Goal: Communication & Community: Answer question/provide support

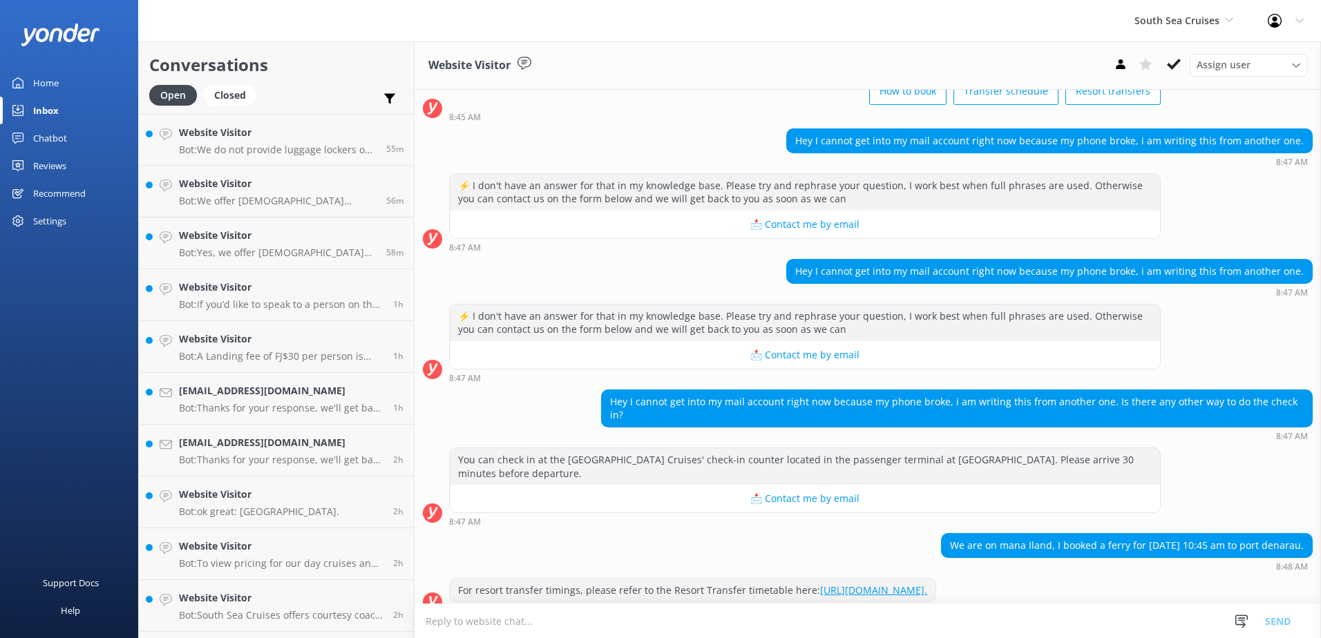
scroll to position [105, 0]
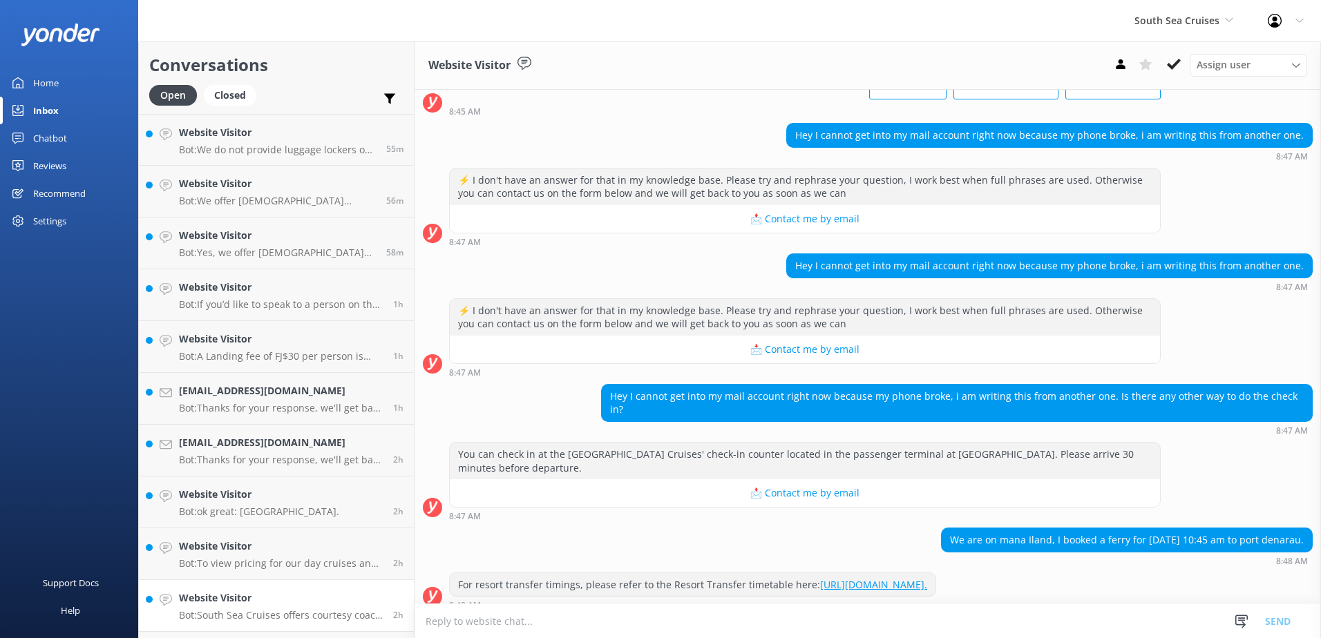
click at [329, 609] on div "Website Visitor Bot: South Sea Cruises offers courtesy coach drop-offs to most …" at bounding box center [281, 606] width 204 height 30
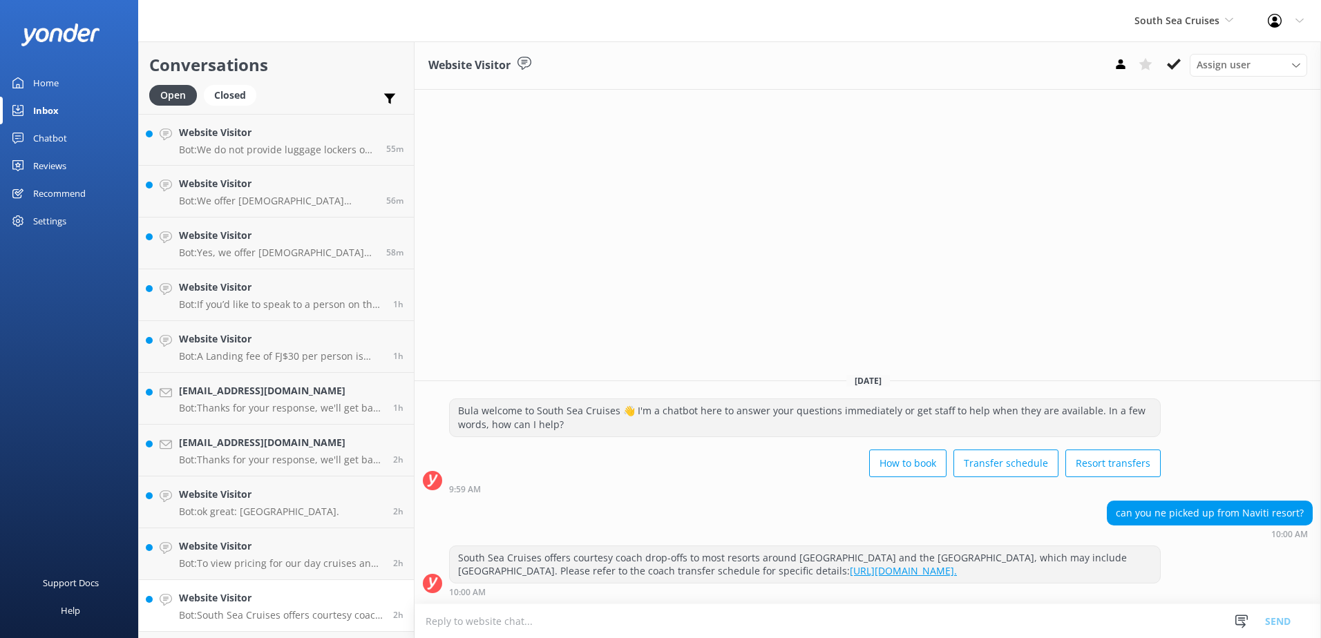
click at [355, 613] on p "Bot: South Sea Cruises offers courtesy coach drop-offs to most resorts around […" at bounding box center [281, 615] width 204 height 12
click at [1171, 70] on icon at bounding box center [1174, 64] width 14 height 14
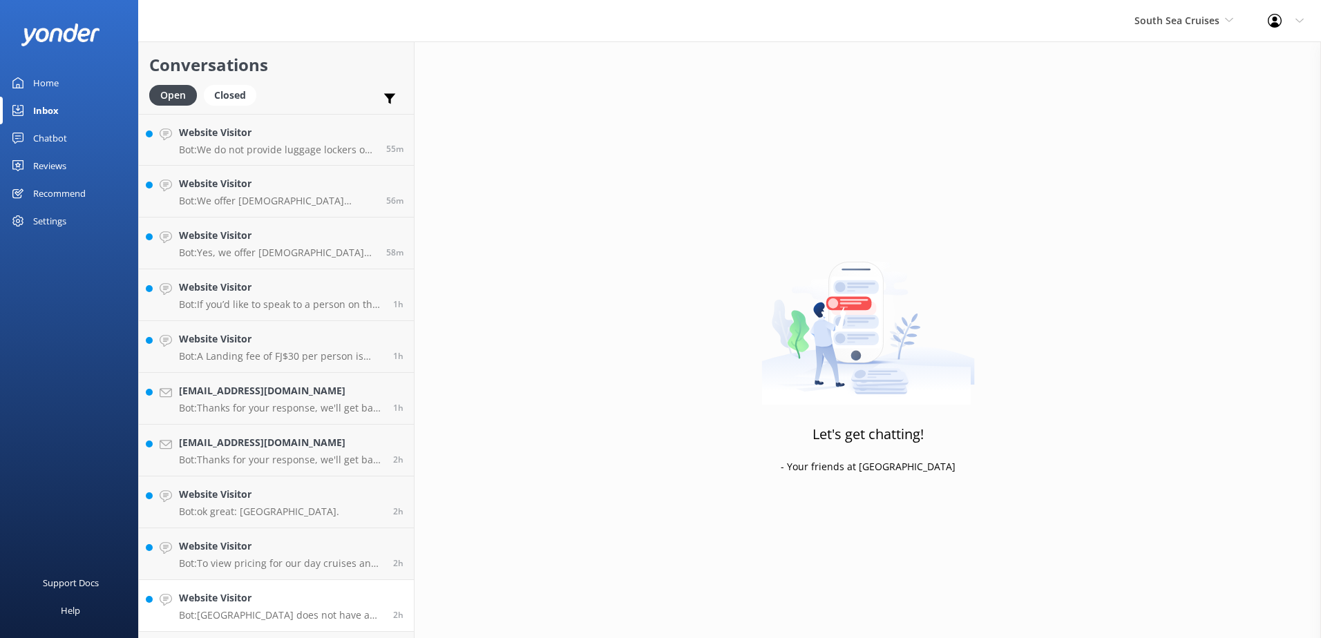
click at [395, 596] on link "Website Visitor Bot: [GEOGRAPHIC_DATA] does not have a conference room, but the…" at bounding box center [276, 606] width 275 height 52
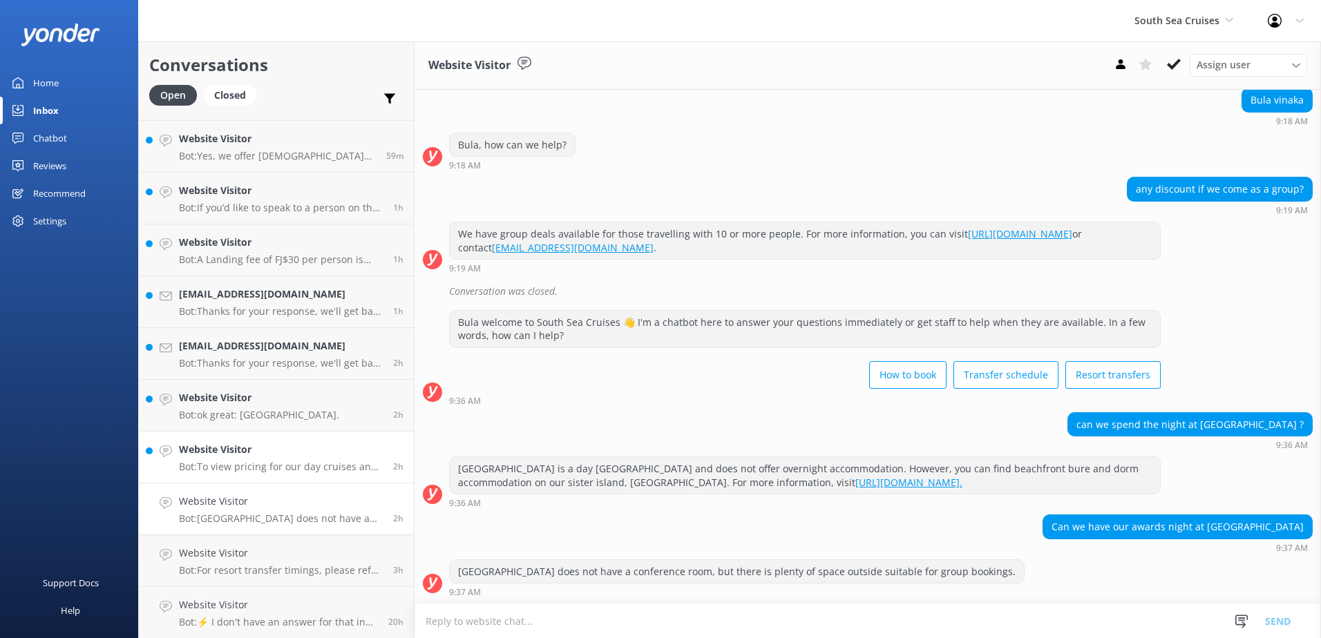
scroll to position [97, 0]
click at [1177, 64] on use at bounding box center [1174, 64] width 14 height 11
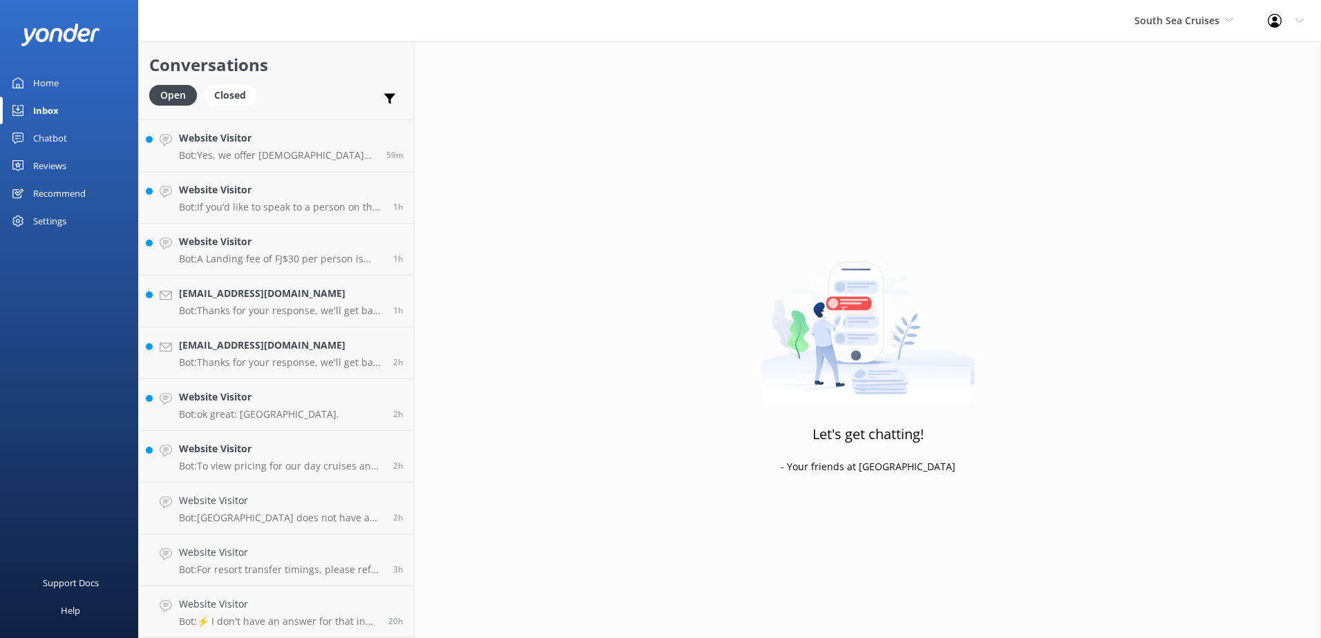
scroll to position [46, 0]
click at [294, 605] on h4 "Website Visitor" at bounding box center [278, 604] width 199 height 15
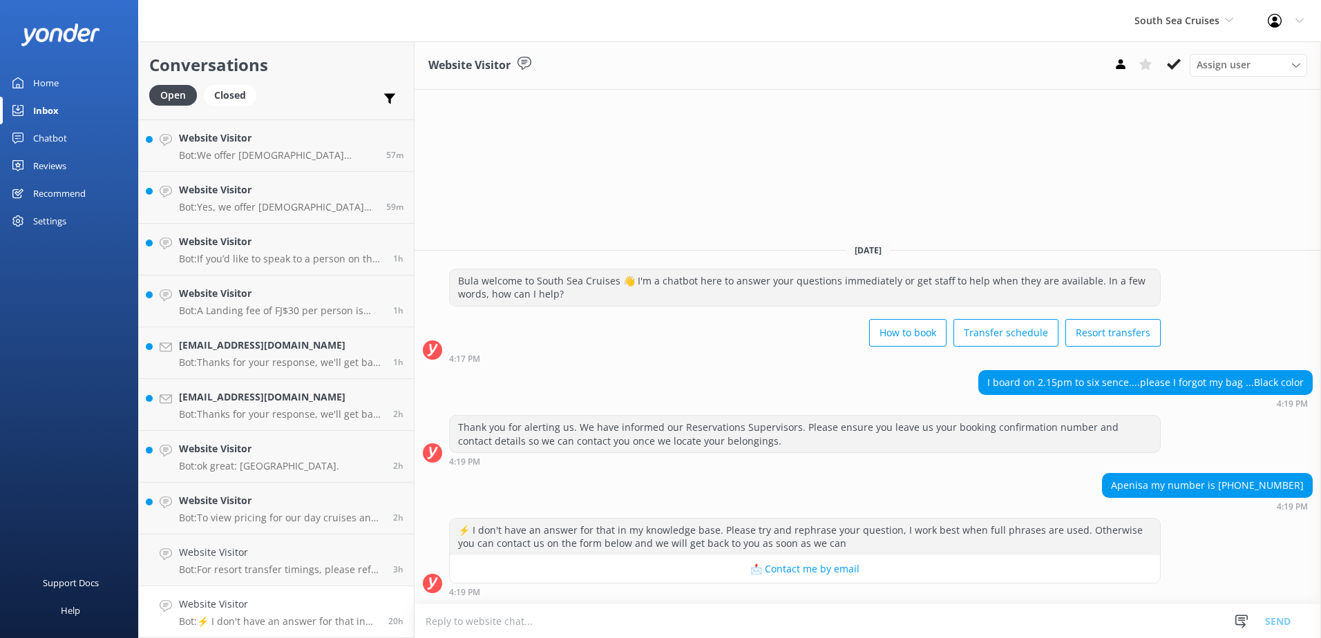
click at [367, 611] on link "Website Visitor Bot: ⚡ I don't have an answer for that in my knowledge base. Pl…" at bounding box center [276, 613] width 275 height 52
drag, startPoint x: 531, startPoint y: 631, endPoint x: 524, endPoint y: 625, distance: 9.8
click at [525, 628] on textarea at bounding box center [868, 621] width 906 height 34
type textarea "b"
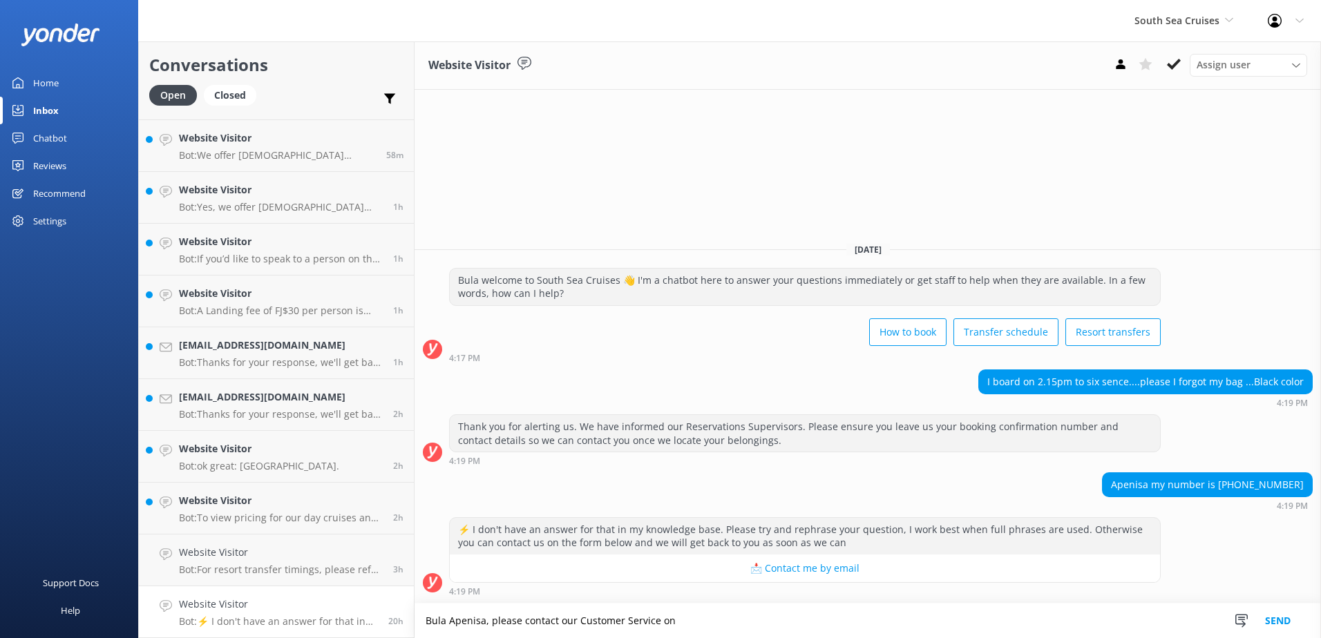
drag, startPoint x: 671, startPoint y: 618, endPoint x: 491, endPoint y: 624, distance: 179.7
click at [491, 624] on textarea "Bula Apenisa, please contact our Customer Service on" at bounding box center [868, 621] width 906 height 35
paste textarea "Please contact our Customer Services on - [EMAIL_ADDRESS][DOMAIN_NAME]"
click at [826, 623] on textarea "Bula Apenisa, please contact our Customer Services on - [EMAIL_ADDRESS][DOMAIN_…" at bounding box center [868, 621] width 906 height 35
type textarea "Bula Apenisa, please contact our Customer Services on - [EMAIL_ADDRESS][DOMAIN_…"
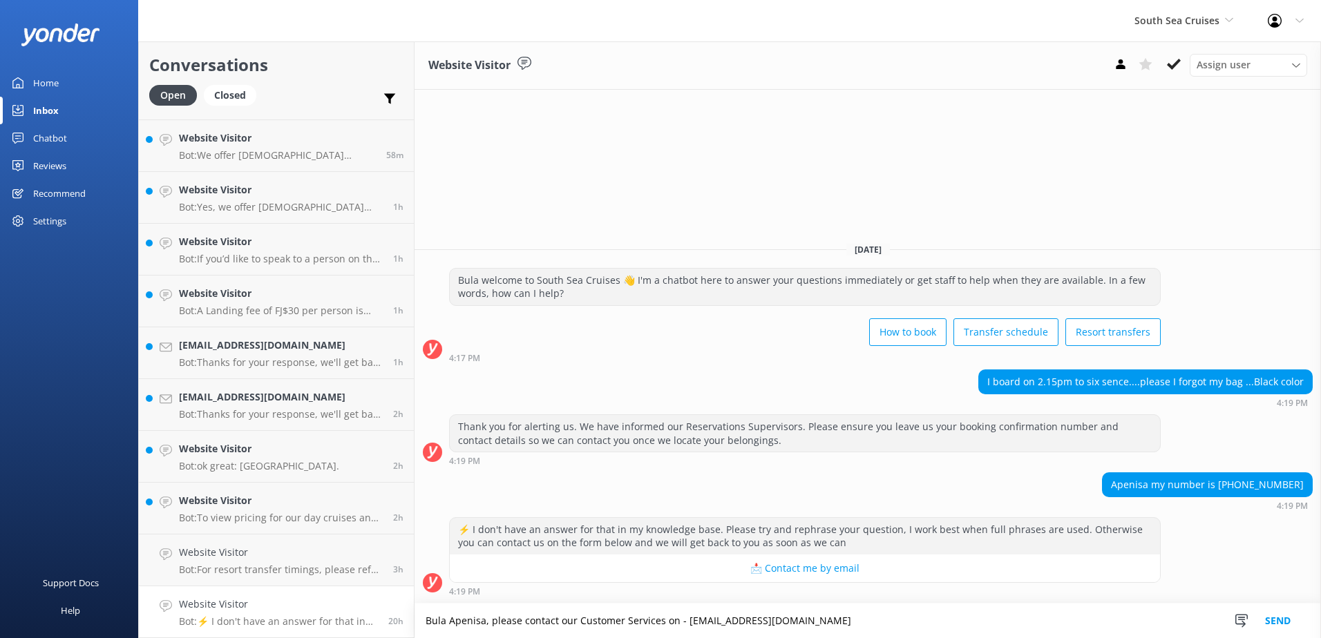
click at [1276, 626] on button "Send" at bounding box center [1278, 621] width 52 height 35
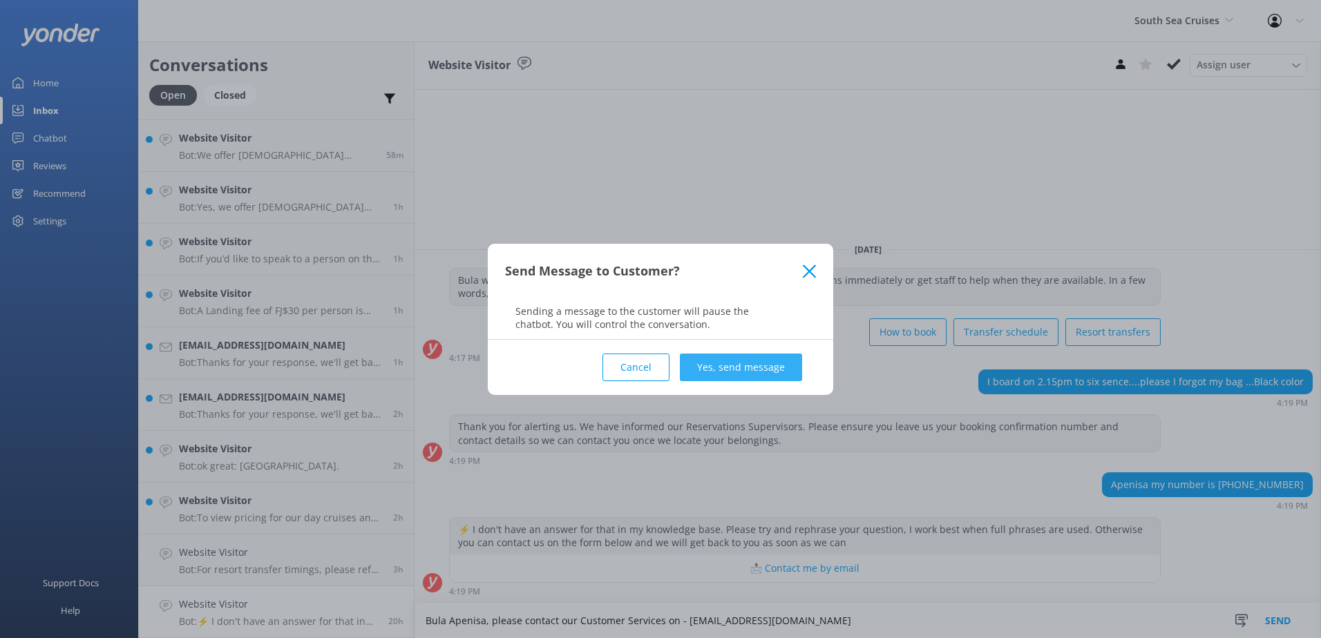
click at [792, 363] on button "Yes, send message" at bounding box center [741, 368] width 122 height 28
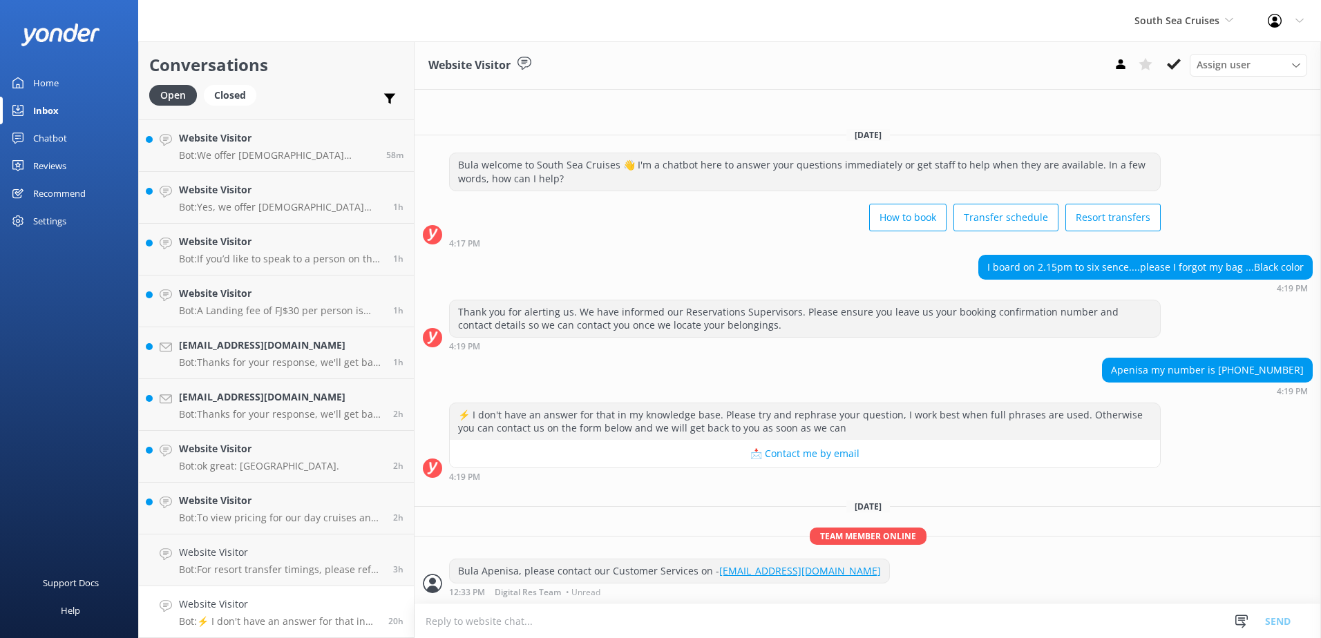
click at [1171, 59] on icon at bounding box center [1174, 64] width 14 height 14
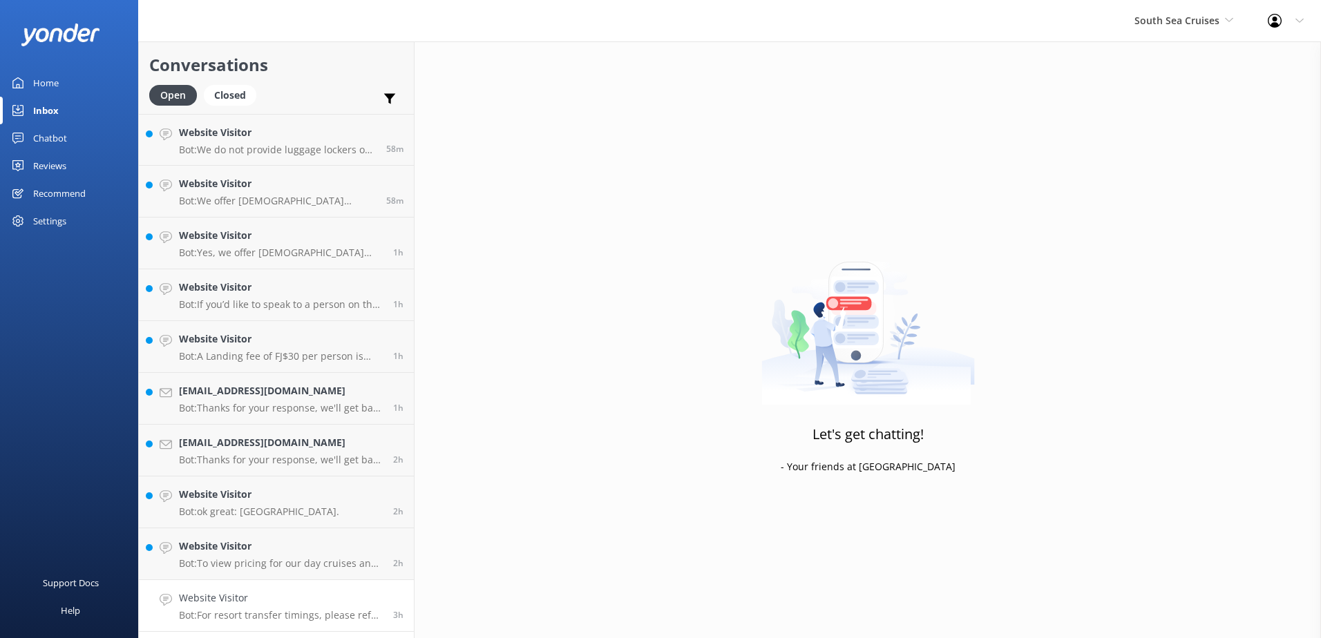
click at [355, 587] on link "Website Visitor Bot: For resort transfer timings, please refer to the Resort Tr…" at bounding box center [276, 606] width 275 height 52
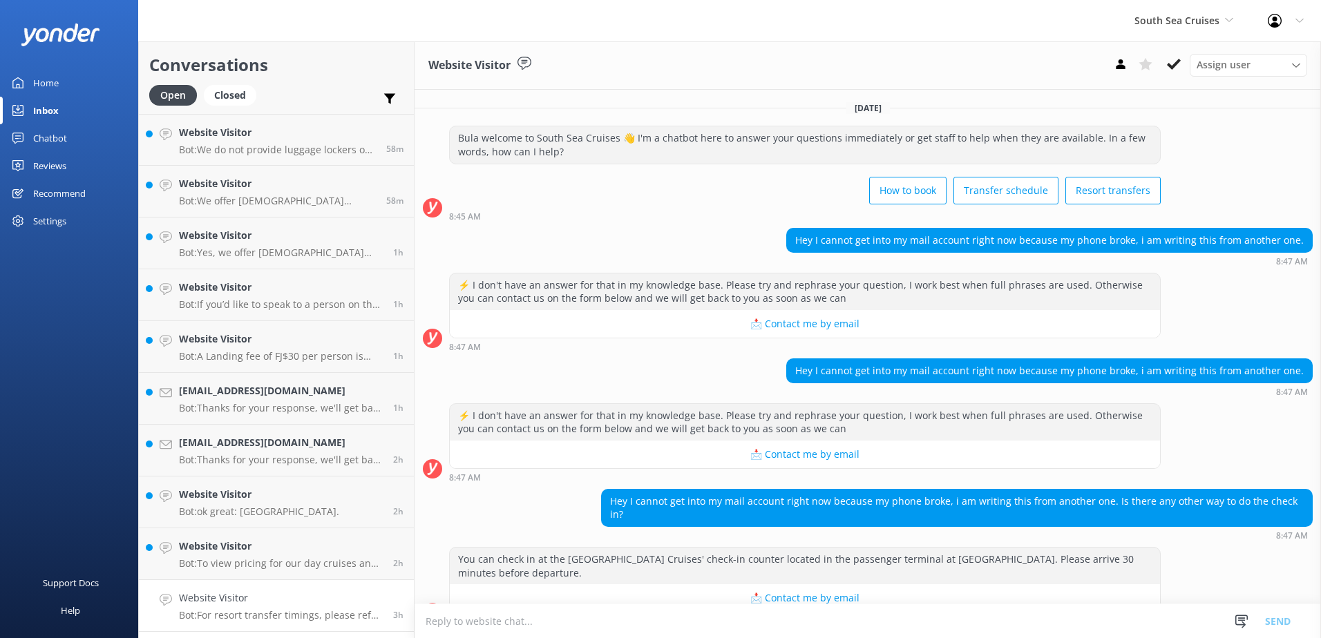
scroll to position [105, 0]
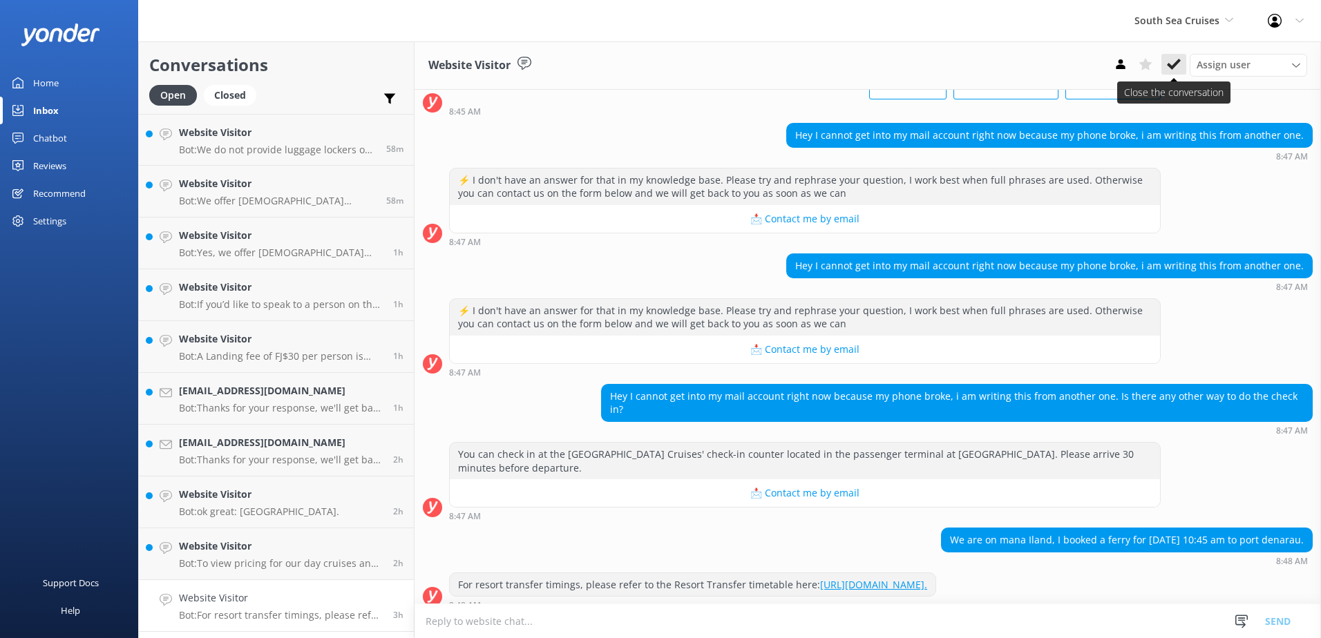
click at [1179, 61] on use at bounding box center [1174, 64] width 14 height 11
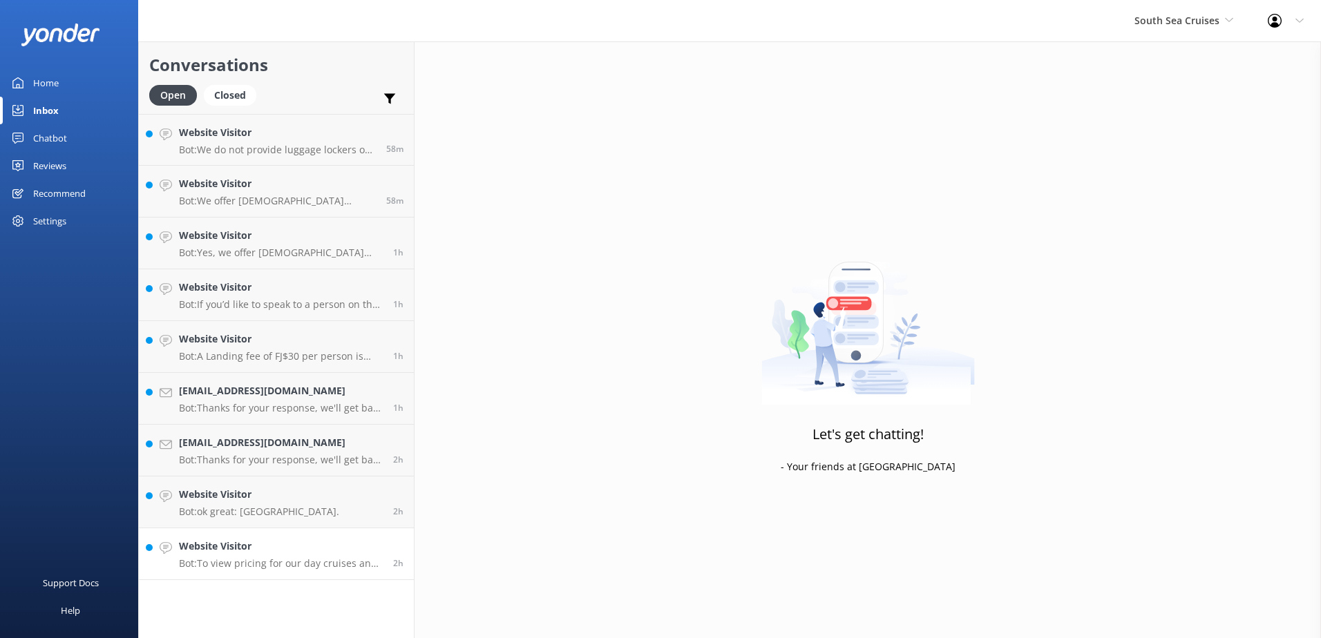
click at [363, 547] on h4 "Website Visitor" at bounding box center [281, 546] width 204 height 15
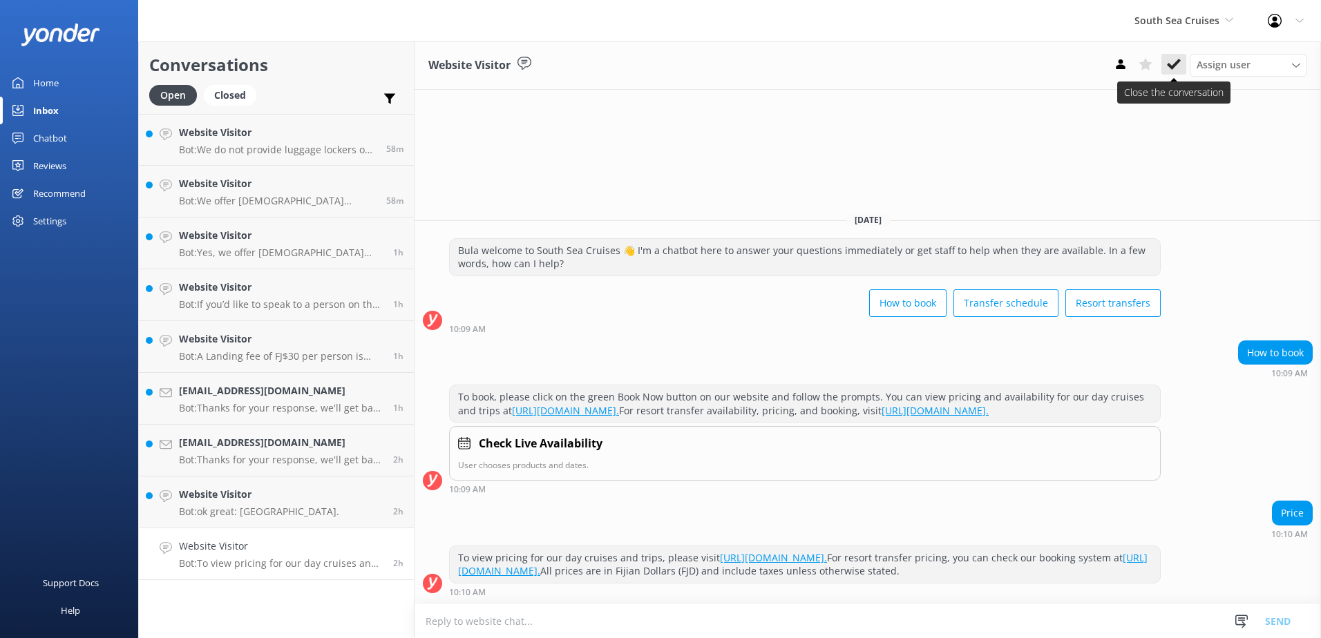
click at [1175, 59] on icon at bounding box center [1174, 64] width 14 height 14
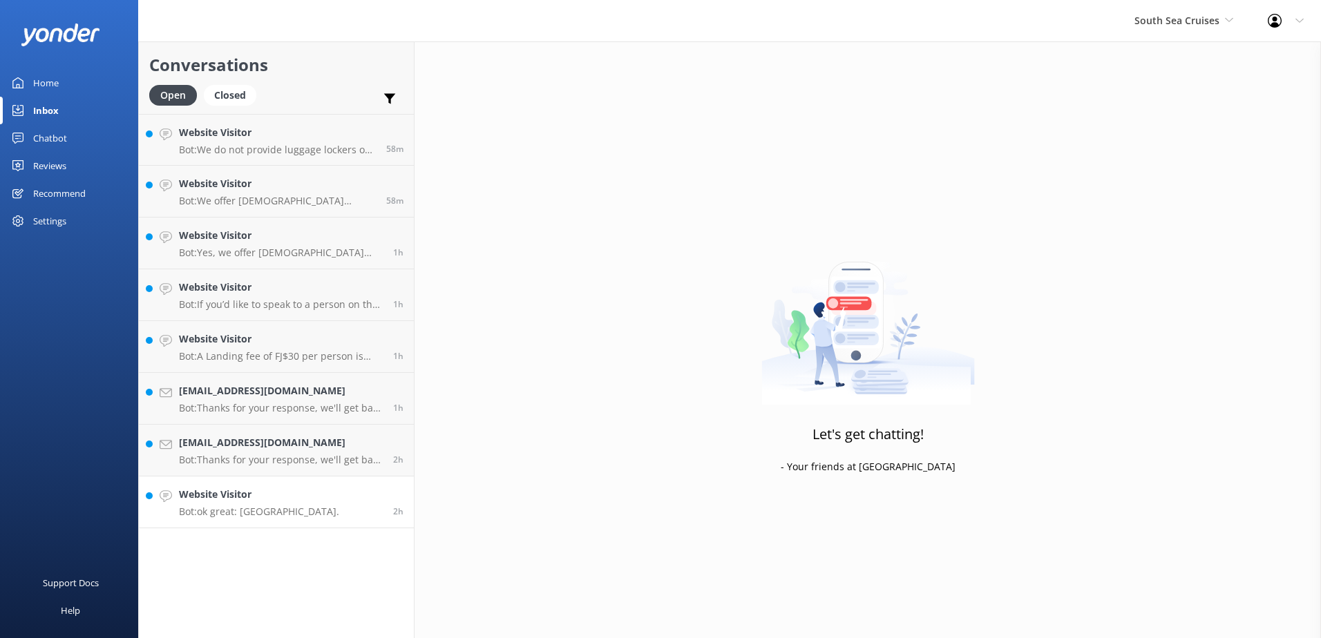
click at [332, 506] on link "Website Visitor Bot: ok great: [GEOGRAPHIC_DATA]. 2h" at bounding box center [276, 503] width 275 height 52
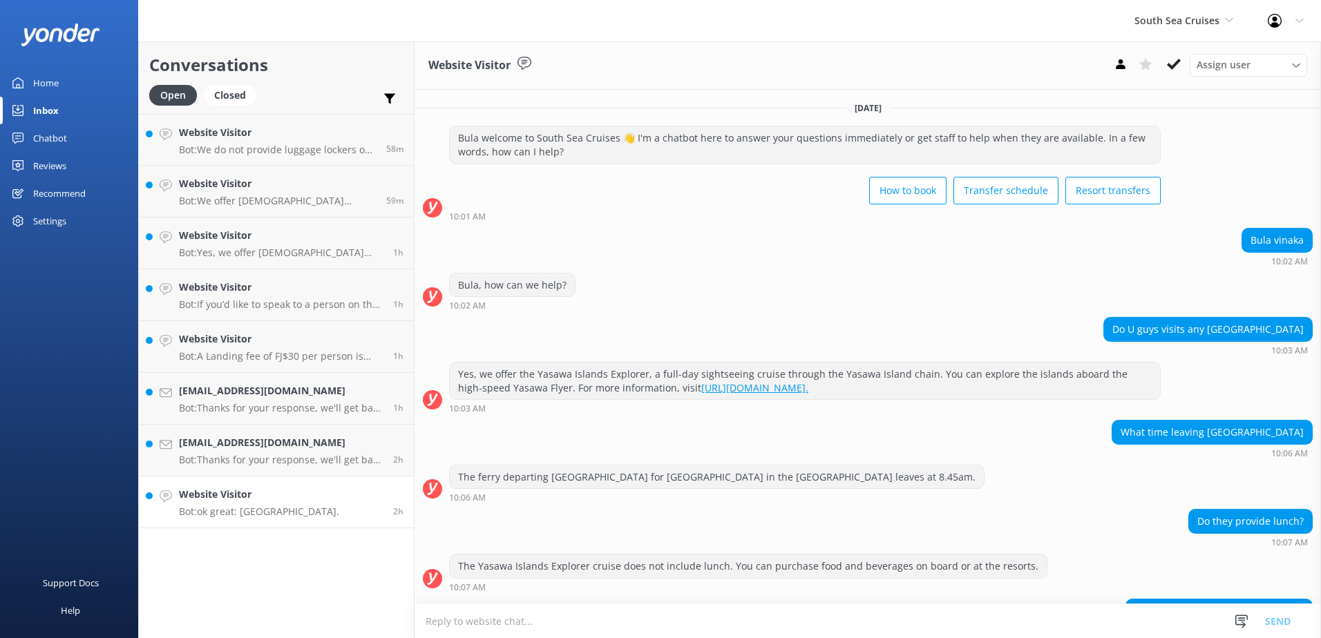
scroll to position [317, 0]
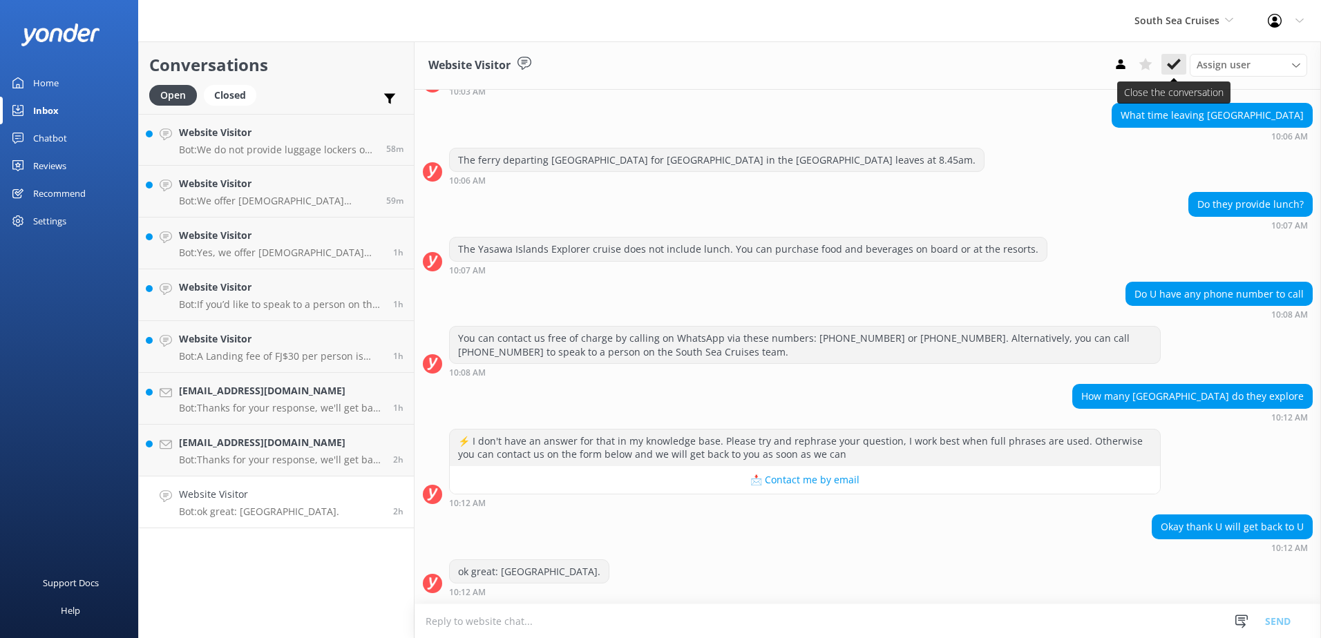
click at [1174, 64] on use at bounding box center [1174, 64] width 14 height 11
